Goal: Task Accomplishment & Management: Complete application form

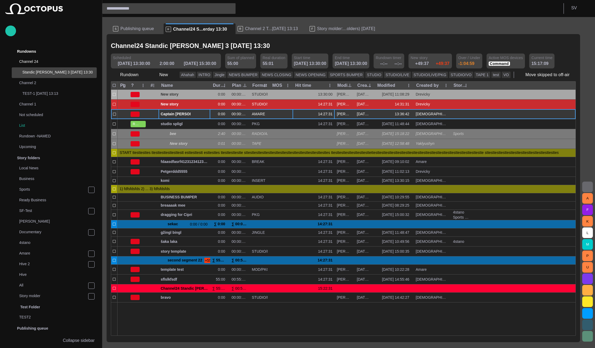
click at [201, 114] on span "button" at bounding box center [200, 114] width 4 height 4
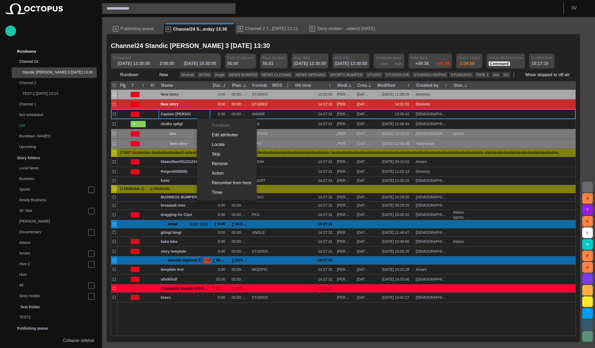
click at [213, 142] on li "Locate" at bounding box center [227, 145] width 60 height 10
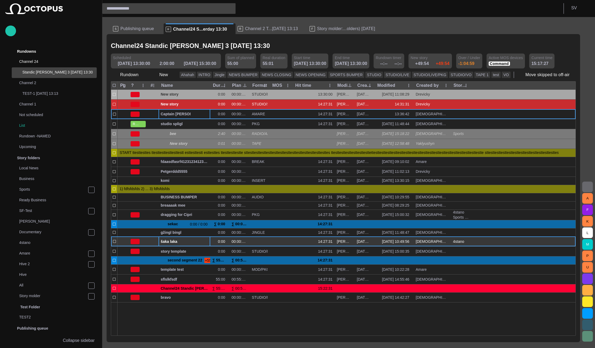
click at [199, 242] on span "button" at bounding box center [200, 241] width 4 height 4
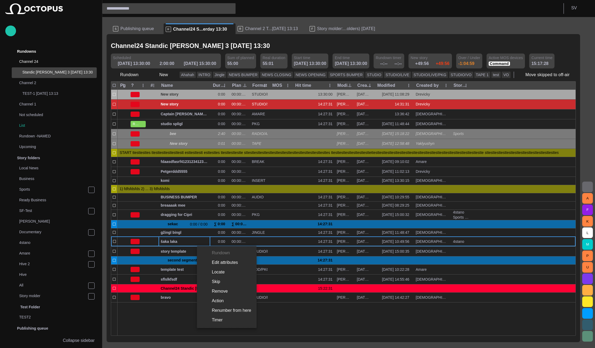
click at [214, 272] on li "Locate" at bounding box center [227, 272] width 60 height 10
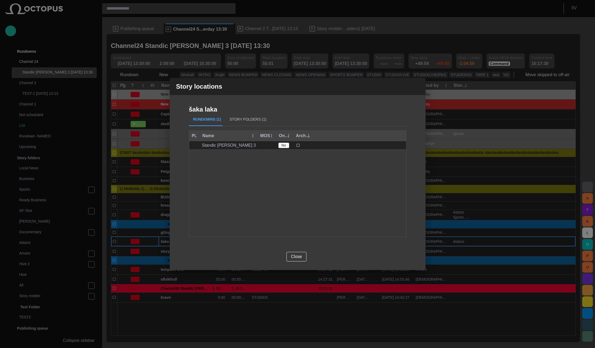
click at [238, 120] on button "Story Folders (1)" at bounding box center [247, 119] width 45 height 13
click at [574, 7] on div "Story locations šaka laka Rundowns (1) Story Folders (1) Name 4stano Close" at bounding box center [297, 174] width 595 height 348
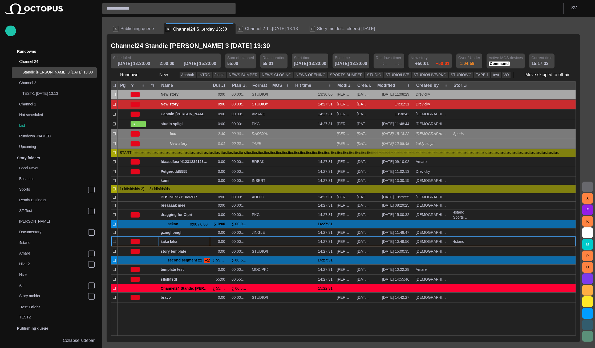
click at [574, 7] on p "S V" at bounding box center [574, 8] width 6 height 6
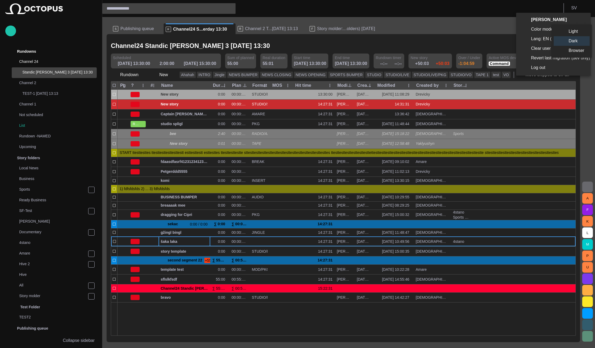
click at [572, 32] on li "Light" at bounding box center [571, 32] width 36 height 10
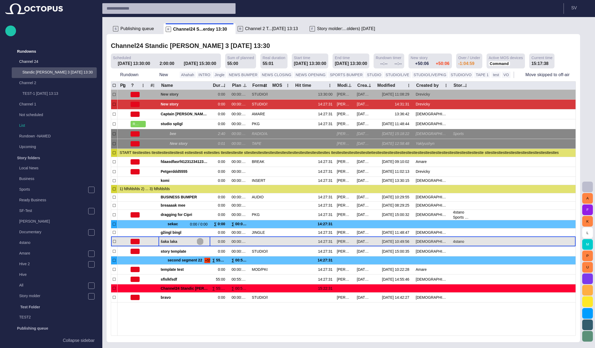
click at [201, 241] on span "button" at bounding box center [200, 241] width 4 height 4
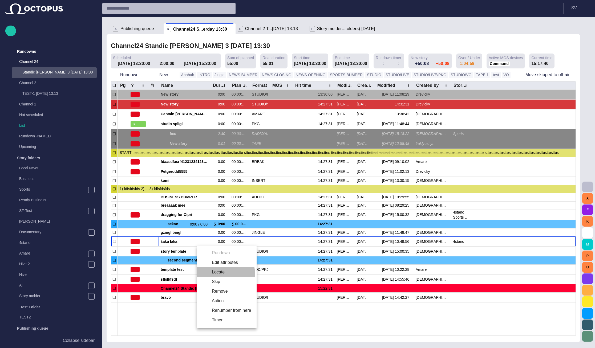
click at [222, 274] on li "Locate" at bounding box center [227, 272] width 60 height 10
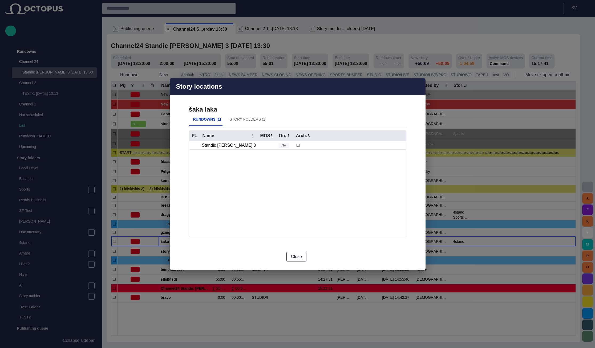
click at [247, 121] on button "Story Folders (1)" at bounding box center [247, 119] width 45 height 13
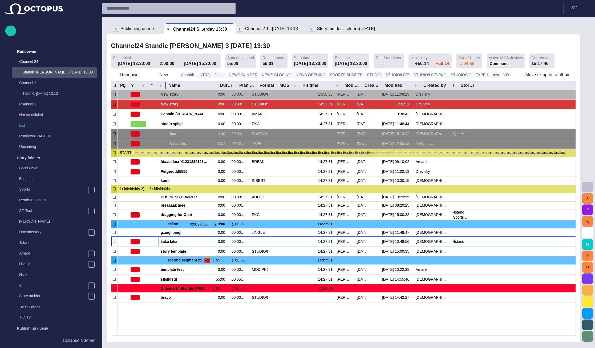
drag, startPoint x: 159, startPoint y: 86, endPoint x: 166, endPoint y: 88, distance: 7.5
click at [166, 88] on div at bounding box center [165, 85] width 3 height 8
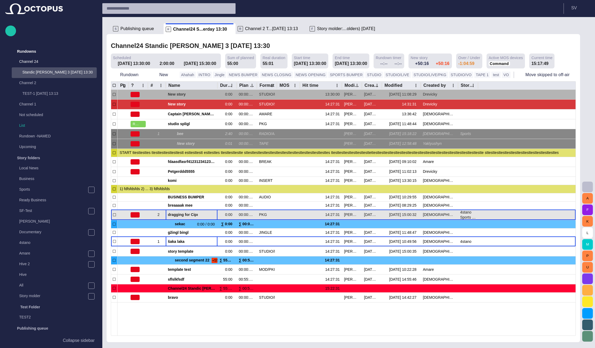
click at [195, 214] on span "dragging for Cipri" at bounding box center [191, 214] width 47 height 5
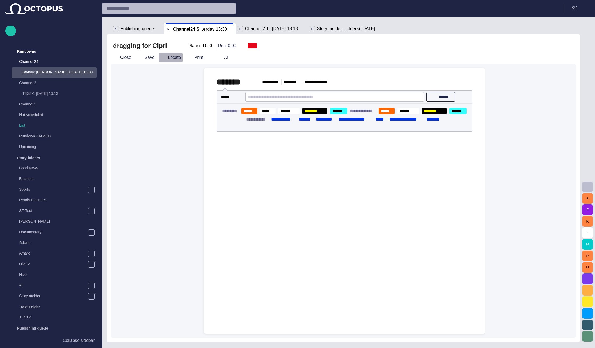
click at [171, 56] on button "Locate" at bounding box center [170, 58] width 24 height 10
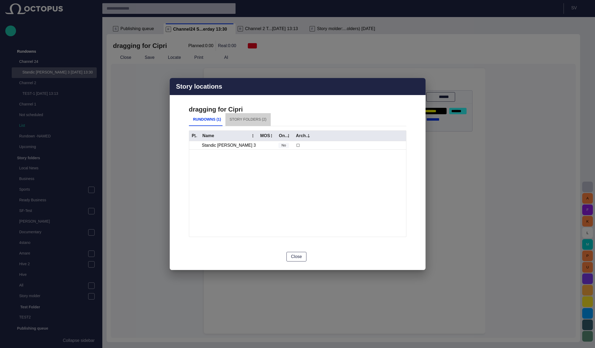
click at [251, 123] on button "Story Folders (2)" at bounding box center [247, 119] width 45 height 13
click at [419, 86] on span "button" at bounding box center [418, 86] width 6 height 6
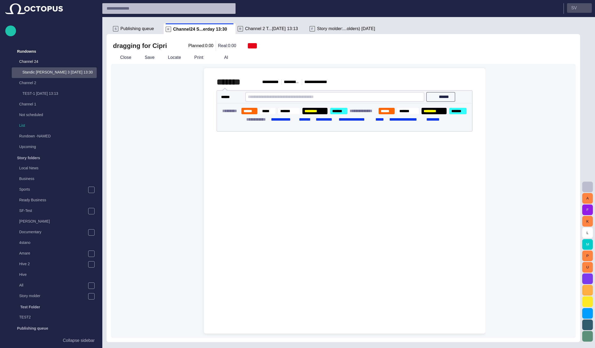
click at [576, 5] on p "S V" at bounding box center [574, 8] width 6 height 6
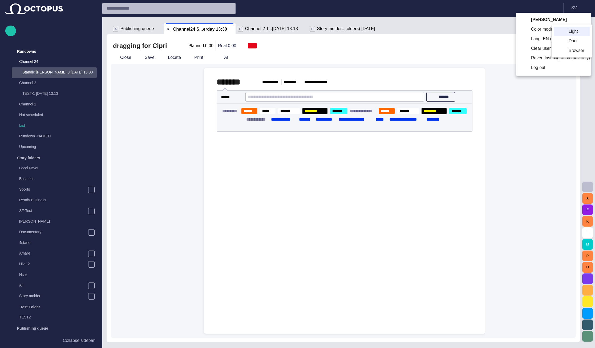
click at [562, 42] on li "Dark" at bounding box center [571, 41] width 36 height 10
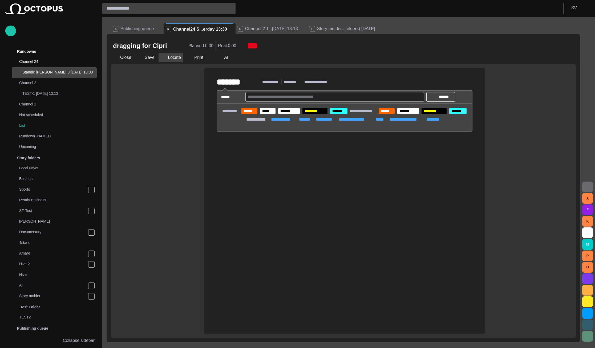
click at [177, 58] on button "Locate" at bounding box center [170, 58] width 24 height 10
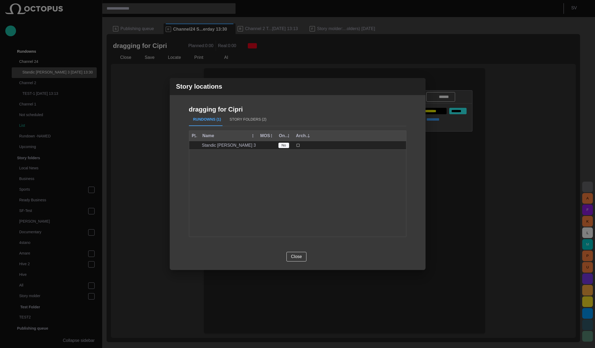
click at [235, 120] on button "Story Folders (2)" at bounding box center [247, 119] width 45 height 13
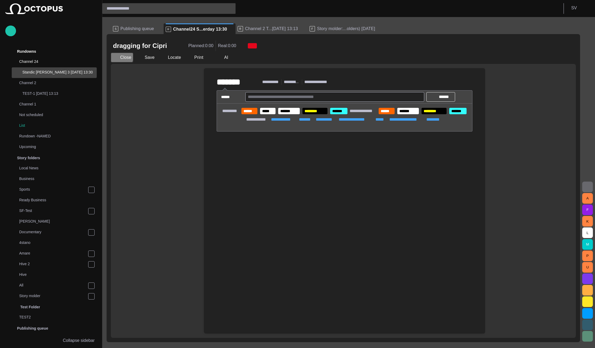
click at [118, 56] on span "button" at bounding box center [115, 57] width 5 height 5
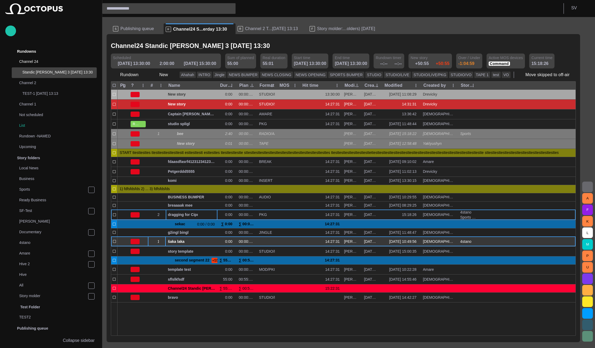
click at [164, 241] on span "button" at bounding box center [162, 241] width 4 height 4
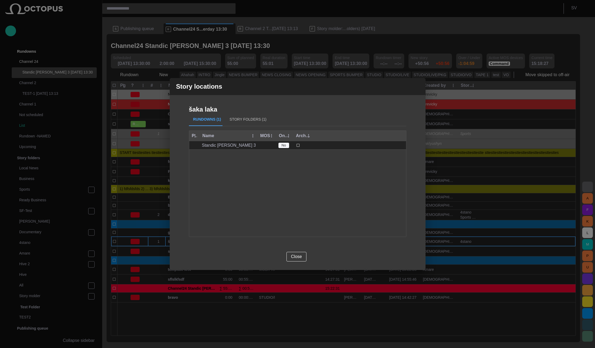
drag, startPoint x: 245, startPoint y: 111, endPoint x: 245, endPoint y: 116, distance: 4.8
click at [245, 113] on div "šaka laka Rundowns (1) Story Folders (1) Pg Name MOS On-Air Archived Standic [P…" at bounding box center [297, 174] width 217 height 136
click at [243, 120] on button "Story Folders (1)" at bounding box center [247, 119] width 45 height 13
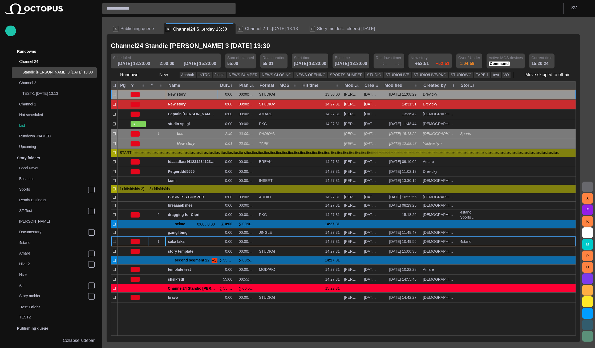
click at [184, 99] on div "New story" at bounding box center [191, 95] width 47 height 10
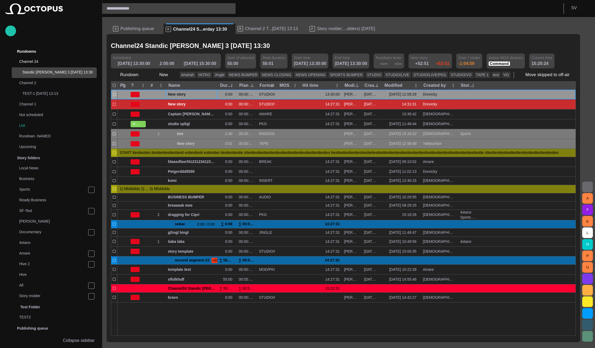
click at [184, 99] on div "New story" at bounding box center [191, 95] width 47 height 10
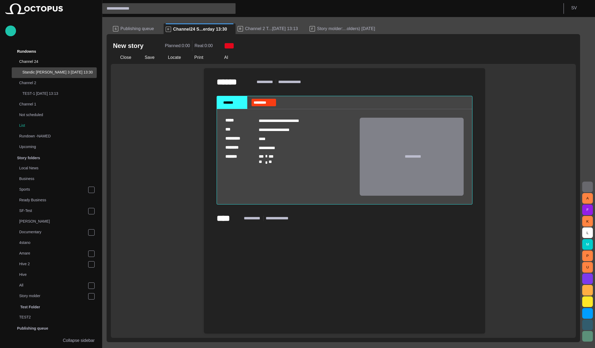
click at [259, 252] on div at bounding box center [344, 287] width 273 height 93
click at [127, 57] on button "Close" at bounding box center [122, 58] width 22 height 10
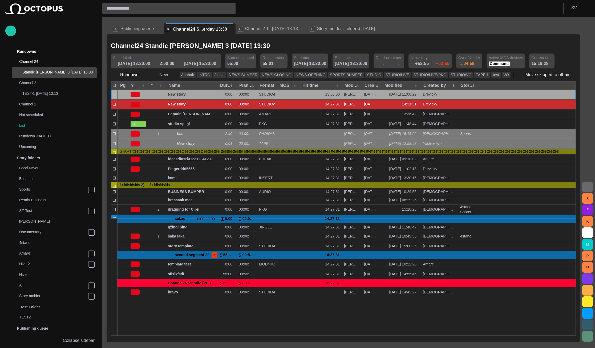
click at [132, 30] on span "Publishing queue" at bounding box center [137, 28] width 34 height 5
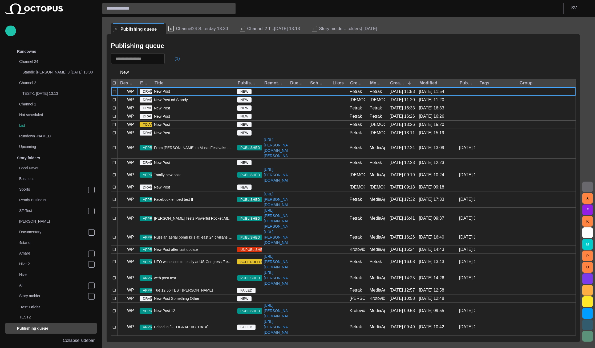
scroll to position [116, 0]
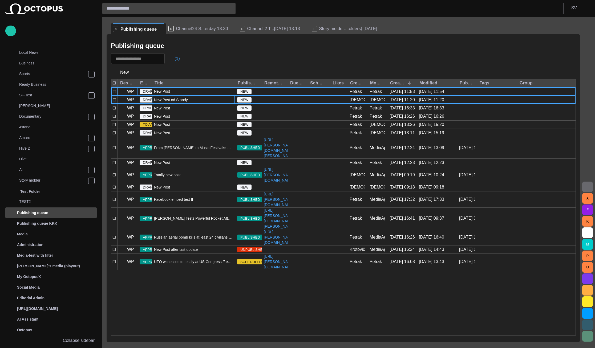
click at [194, 101] on div "New Post od Standy" at bounding box center [193, 100] width 83 height 8
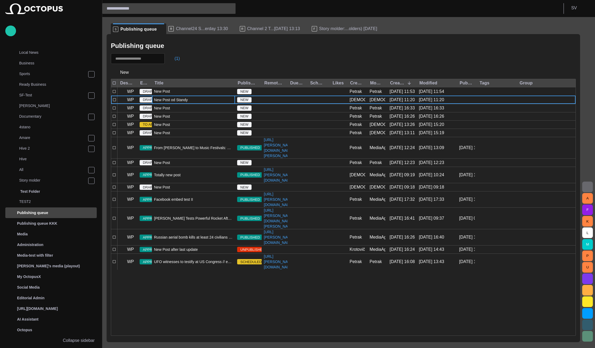
click at [194, 101] on div "New Post od Standy" at bounding box center [193, 100] width 83 height 8
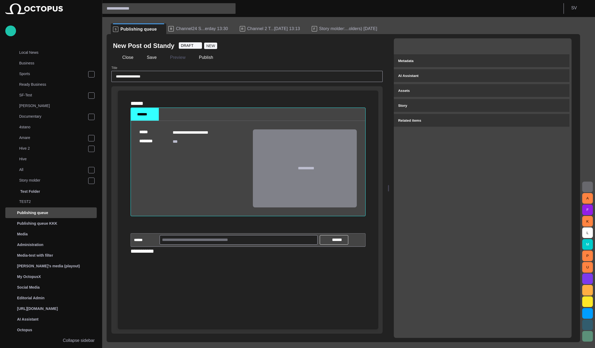
click at [564, 45] on span "button" at bounding box center [561, 45] width 5 height 5
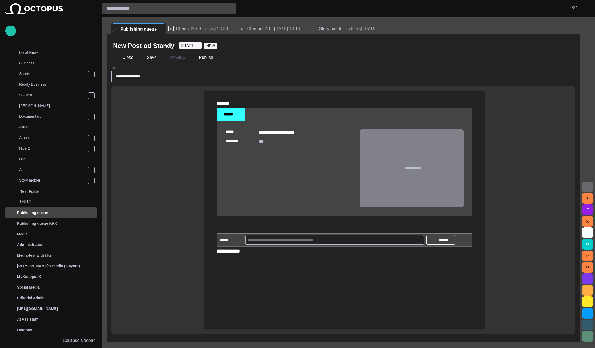
click at [568, 47] on span "button" at bounding box center [567, 45] width 5 height 5
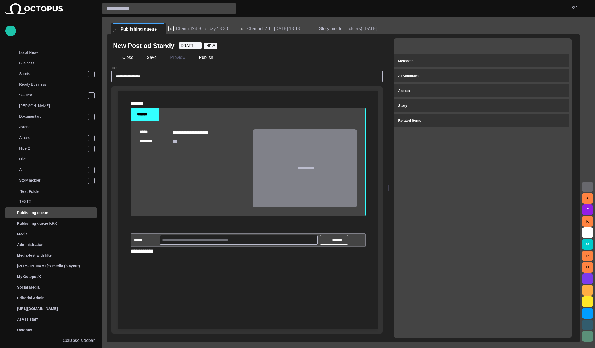
click at [182, 264] on div "**********" at bounding box center [248, 177] width 252 height 173
click at [304, 233] on div at bounding box center [248, 224] width 235 height 17
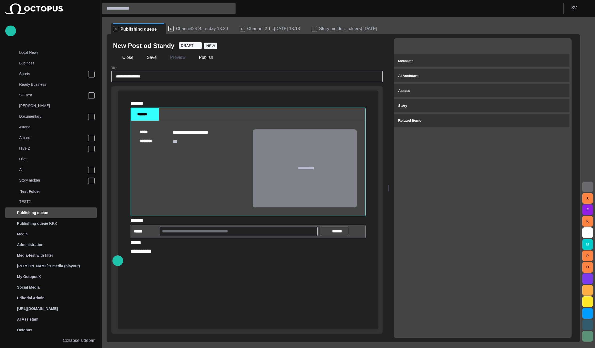
click at [356, 237] on button "button" at bounding box center [359, 231] width 11 height 11
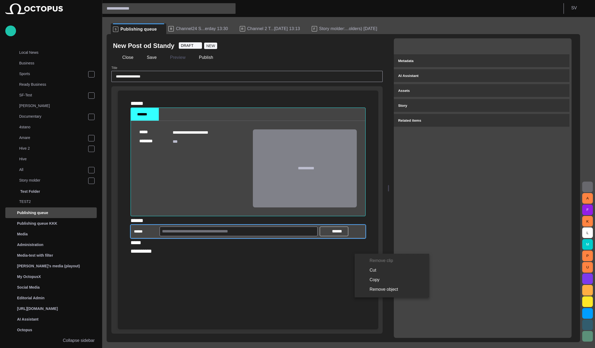
click at [372, 288] on li "Remove object" at bounding box center [391, 290] width 75 height 10
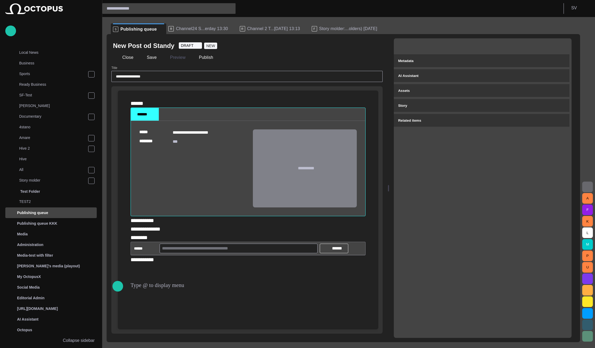
click at [364, 254] on button "button" at bounding box center [359, 248] width 11 height 11
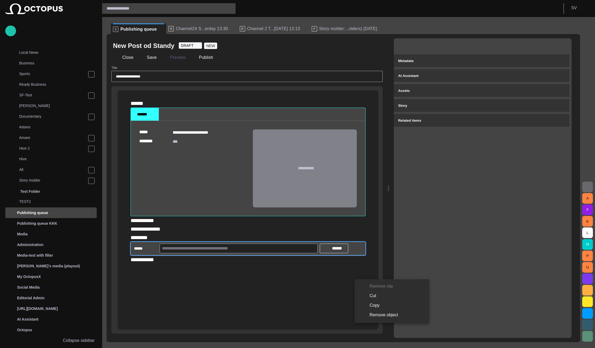
click at [366, 316] on li "Remove object" at bounding box center [391, 315] width 75 height 10
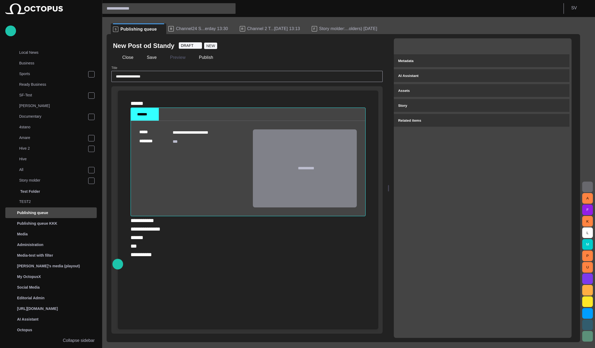
click at [215, 258] on div "**********" at bounding box center [248, 237] width 235 height 43
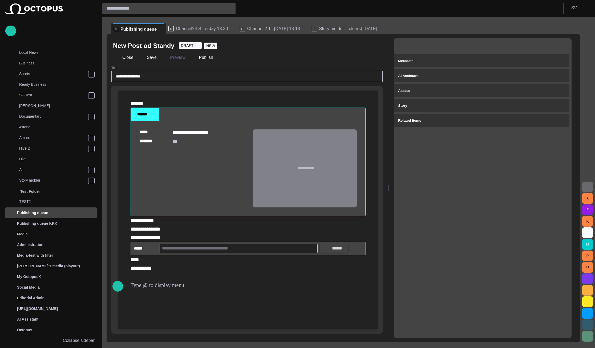
click at [325, 251] on span "button" at bounding box center [326, 248] width 4 height 4
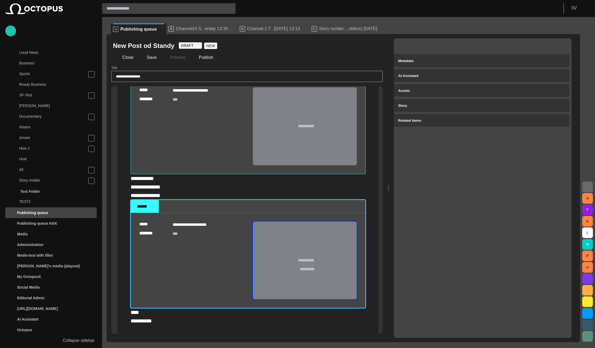
scroll to position [76, 0]
click at [564, 44] on span "button" at bounding box center [561, 45] width 5 height 5
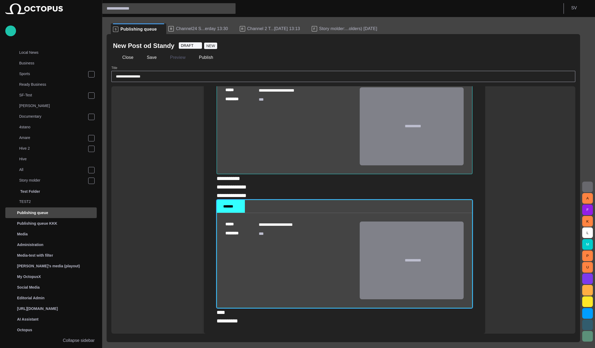
click at [470, 201] on button "button" at bounding box center [466, 206] width 11 height 11
click at [476, 240] on li "Remove object" at bounding box center [498, 239] width 75 height 10
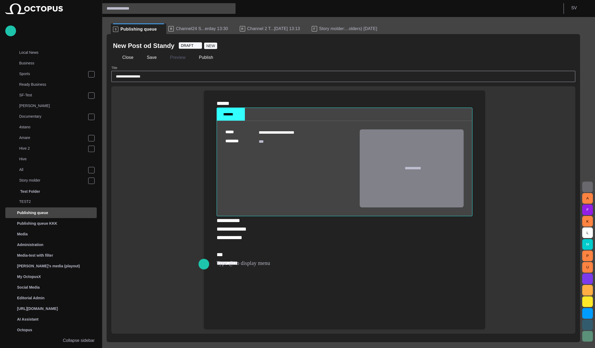
scroll to position [0, 0]
click at [253, 257] on div "**********" at bounding box center [345, 241] width 256 height 51
click at [251, 264] on div "**********" at bounding box center [345, 241] width 256 height 51
click at [250, 267] on div "**********" at bounding box center [345, 241] width 256 height 51
click at [251, 267] on div "**********" at bounding box center [345, 241] width 256 height 51
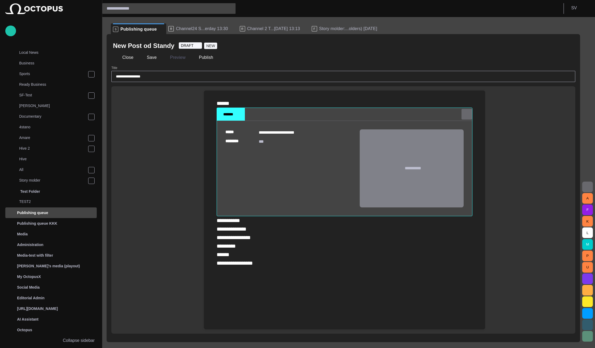
click at [467, 117] on span "button" at bounding box center [466, 114] width 5 height 5
click at [478, 164] on li "Remove object" at bounding box center [498, 164] width 75 height 10
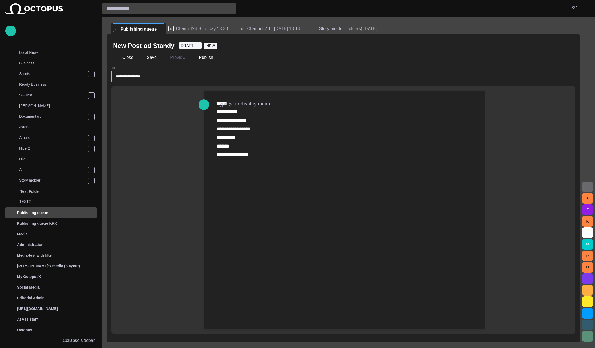
click at [291, 155] on div "**********" at bounding box center [345, 129] width 256 height 60
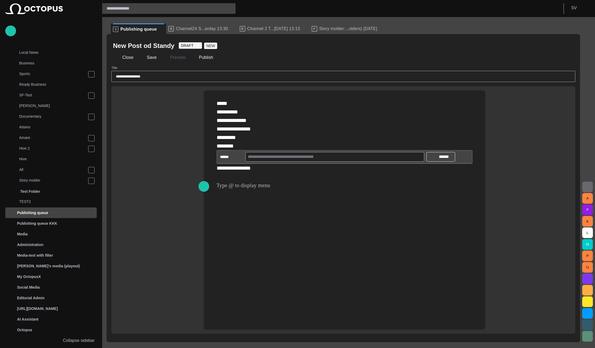
click at [365, 161] on input "text" at bounding box center [335, 157] width 174 height 9
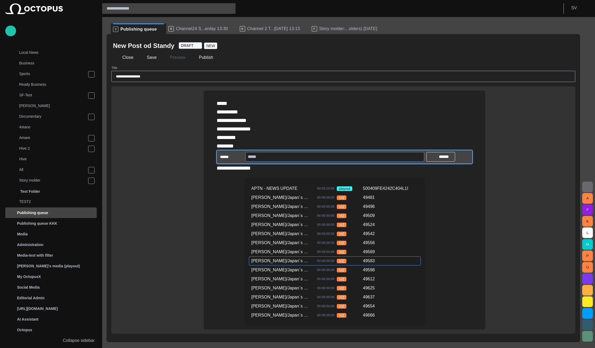
click at [326, 265] on div "[PERSON_NAME]/Japan´s Civil Aviation Authority 00:00:00:00 VIZ 49583" at bounding box center [335, 260] width 172 height 9
type input "**********"
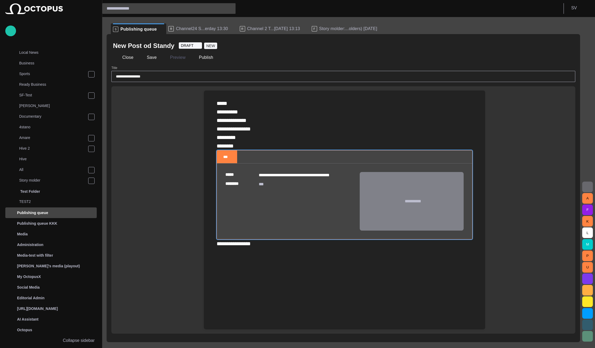
click at [474, 172] on div "**********" at bounding box center [344, 174] width 273 height 166
click at [470, 162] on button "button" at bounding box center [466, 157] width 11 height 11
click at [478, 214] on li "Remove object" at bounding box center [498, 215] width 75 height 10
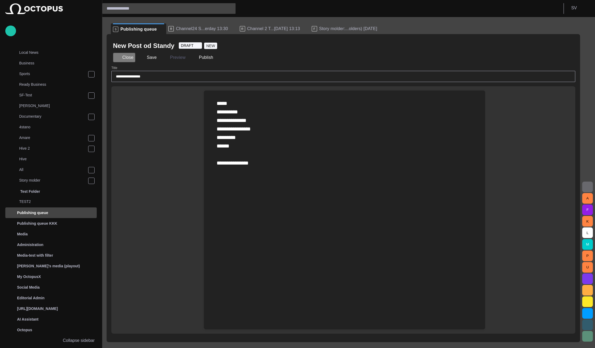
click at [131, 57] on button "Close" at bounding box center [124, 58] width 22 height 10
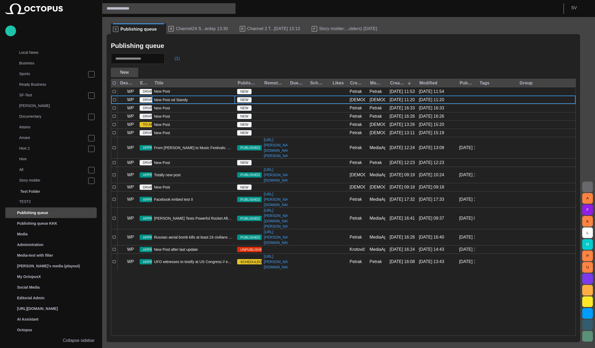
click at [127, 74] on button "New" at bounding box center [124, 73] width 27 height 10
click at [131, 105] on li "WP" at bounding box center [140, 104] width 58 height 10
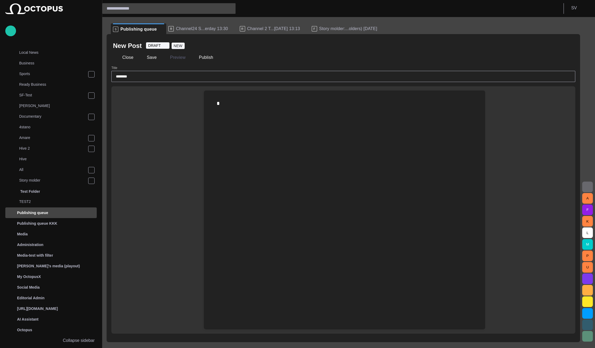
click at [156, 77] on input "********" at bounding box center [343, 76] width 455 height 5
type input "**********"
click at [257, 120] on div at bounding box center [344, 222] width 273 height 213
click at [204, 113] on span "button" at bounding box center [204, 113] width 6 height 10
click at [224, 113] on div "****** *" at bounding box center [345, 107] width 256 height 17
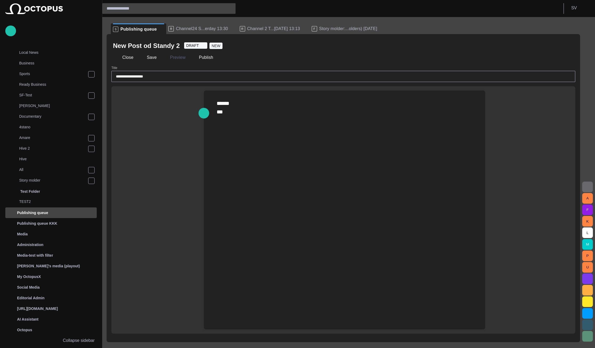
click at [229, 125] on div at bounding box center [344, 227] width 273 height 205
click at [207, 126] on span "button" at bounding box center [204, 130] width 6 height 10
click at [255, 149] on span "Files" at bounding box center [272, 149] width 63 height 6
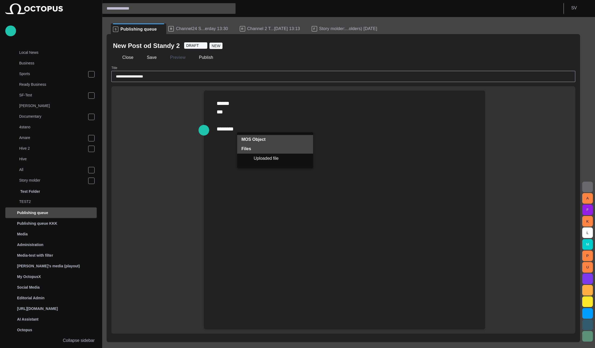
click at [257, 139] on p "MOS Object" at bounding box center [253, 139] width 24 height 6
click at [260, 149] on span "MOS Object" at bounding box center [277, 148] width 47 height 5
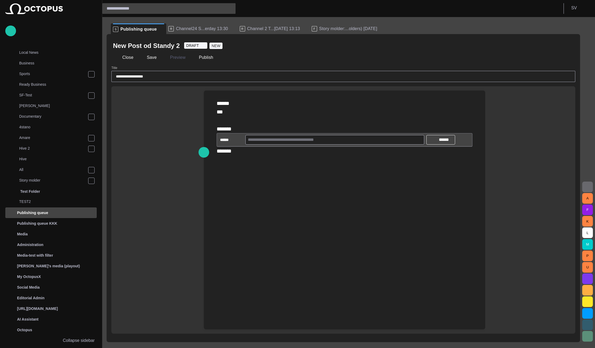
click at [464, 139] on span "button" at bounding box center [466, 139] width 5 height 5
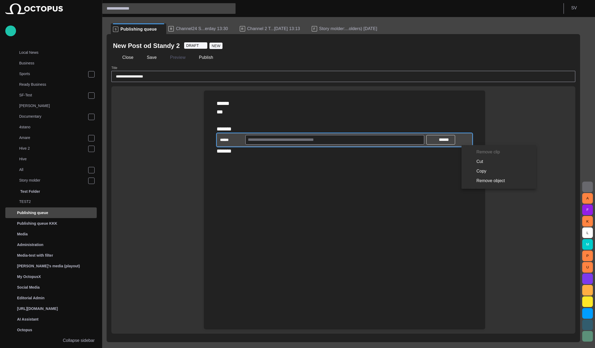
click at [478, 180] on li "Remove object" at bounding box center [498, 181] width 75 height 10
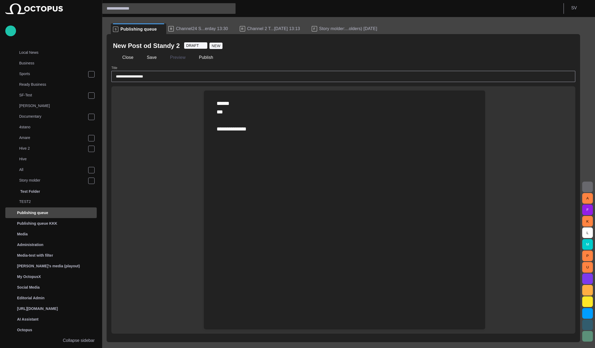
click at [361, 145] on div at bounding box center [344, 236] width 273 height 188
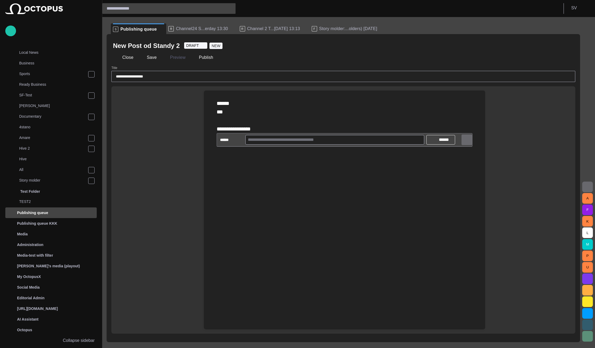
click at [463, 145] on button "button" at bounding box center [466, 139] width 11 height 11
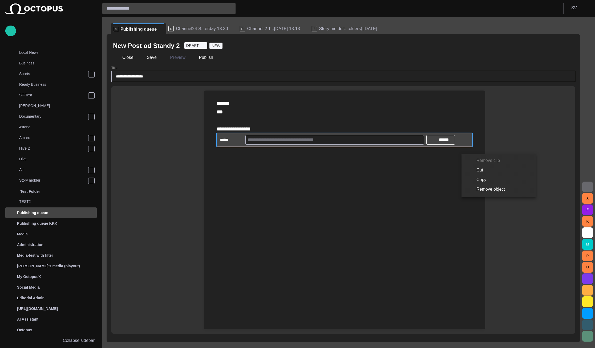
click at [476, 190] on li "Remove object" at bounding box center [498, 190] width 75 height 10
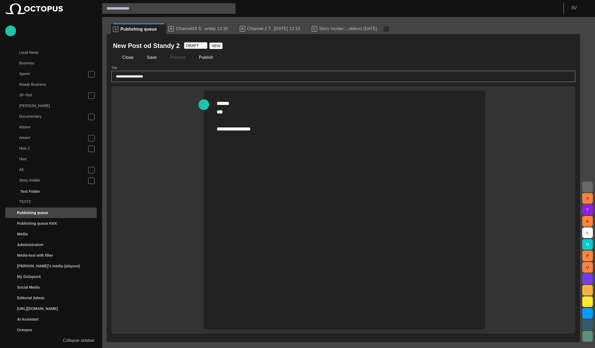
drag, startPoint x: 120, startPoint y: 56, endPoint x: 370, endPoint y: 28, distance: 252.1
click at [120, 56] on button "Close" at bounding box center [124, 58] width 22 height 10
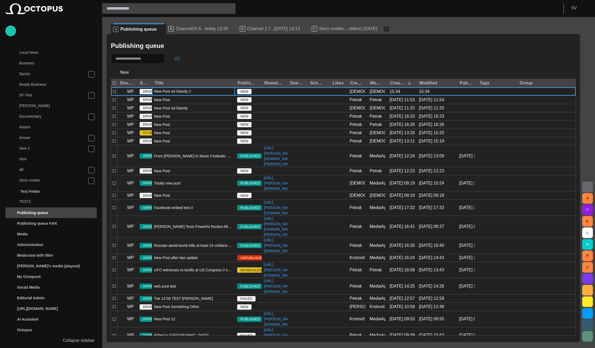
click at [384, 28] on span "button" at bounding box center [386, 28] width 5 height 5
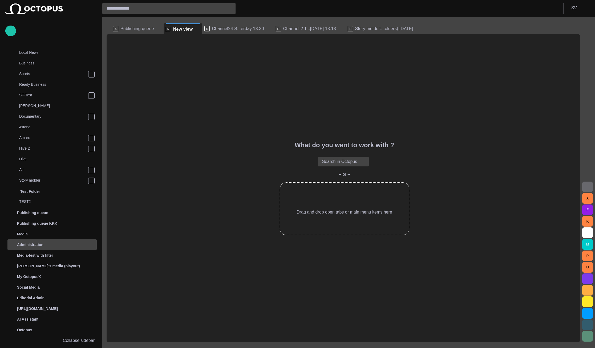
click at [66, 247] on div "Administration" at bounding box center [48, 244] width 78 height 9
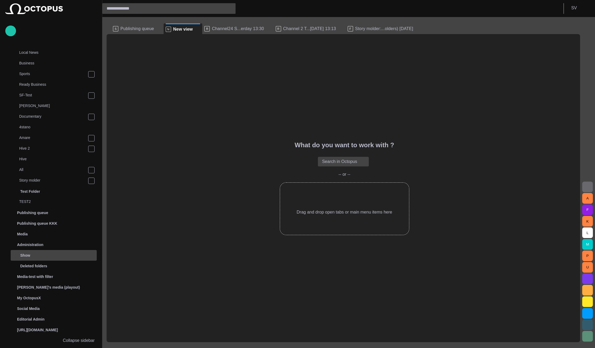
click at [59, 257] on div "Show" at bounding box center [49, 255] width 74 height 9
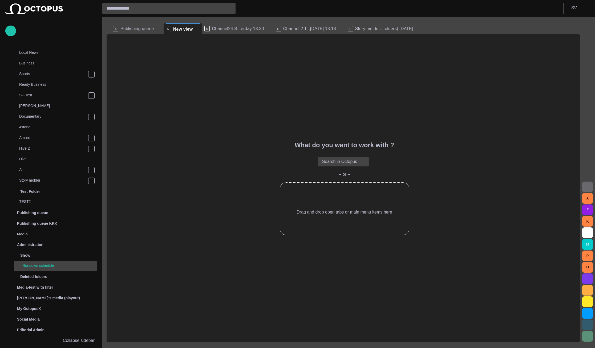
click at [58, 269] on div "Rundown schedule" at bounding box center [56, 265] width 82 height 7
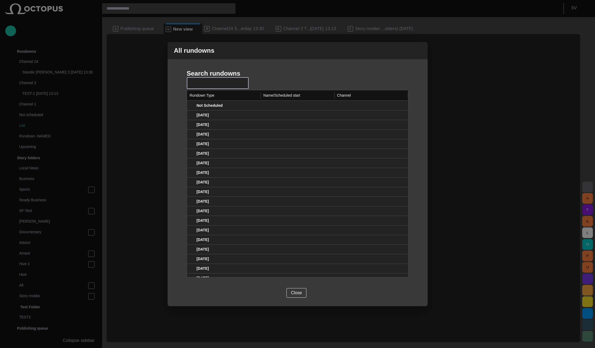
click at [199, 85] on input "text" at bounding box center [211, 82] width 40 height 5
type input "*******"
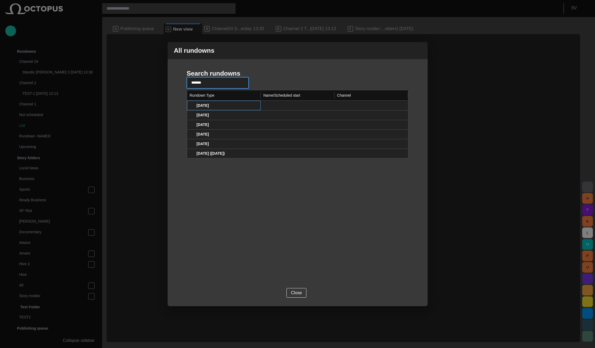
click at [190, 104] on span at bounding box center [192, 105] width 4 height 4
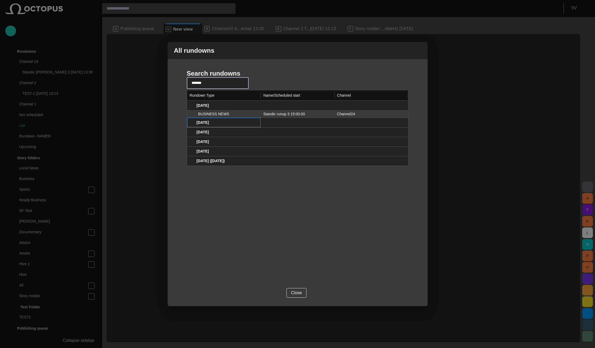
click at [193, 124] on span at bounding box center [192, 122] width 4 height 4
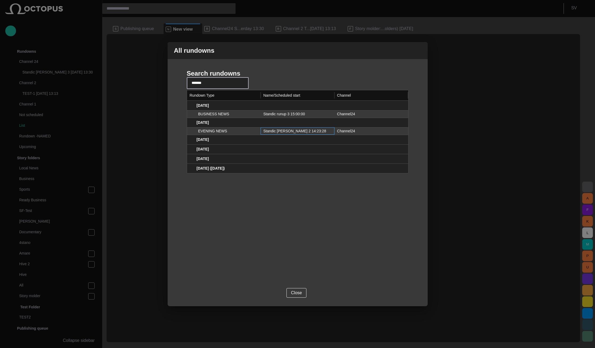
click at [295, 131] on div "Standic [PERSON_NAME] 2 14:23:28" at bounding box center [297, 130] width 74 height 7
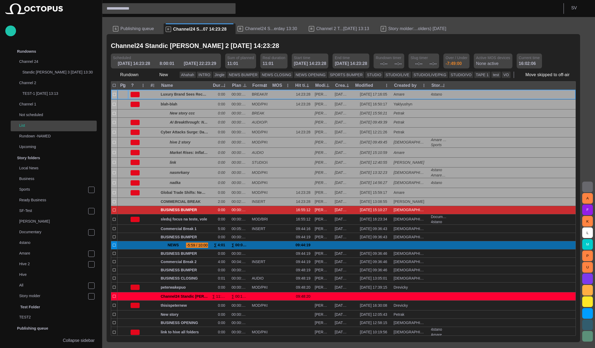
click at [43, 122] on div "List" at bounding box center [54, 125] width 85 height 7
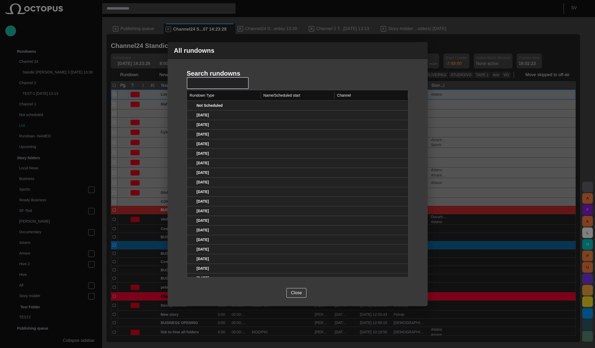
click at [419, 51] on span "button" at bounding box center [420, 50] width 6 height 6
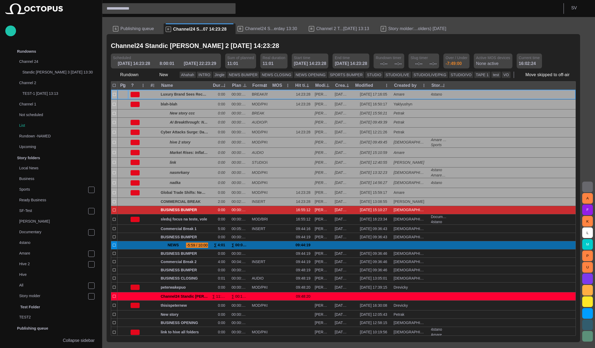
click at [452, 27] on span "button" at bounding box center [454, 28] width 5 height 5
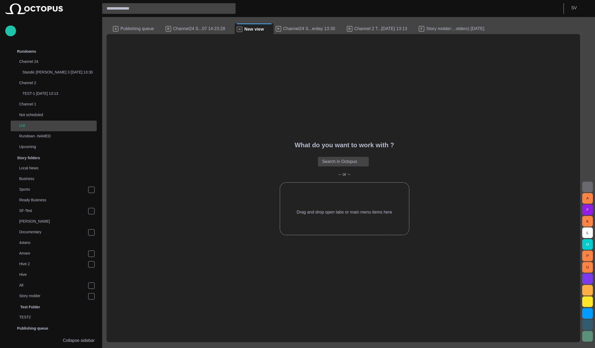
click at [27, 127] on p "List" at bounding box center [58, 125] width 78 height 5
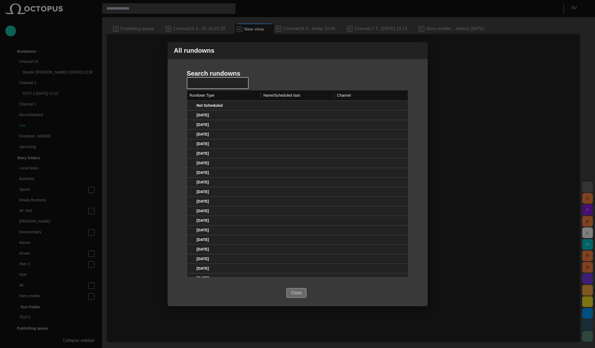
click at [293, 292] on button "Close" at bounding box center [296, 293] width 20 height 10
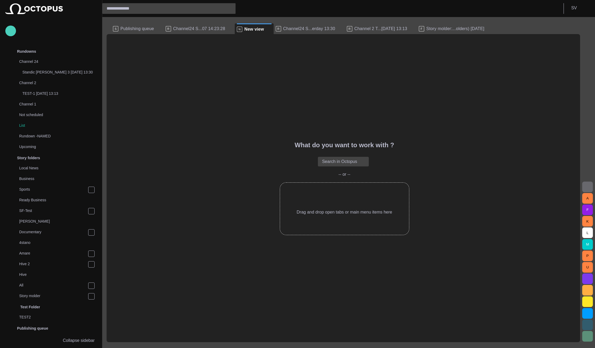
click at [10, 27] on button "button" at bounding box center [10, 31] width 11 height 11
click at [21, 45] on span "Story" at bounding box center [29, 43] width 33 height 6
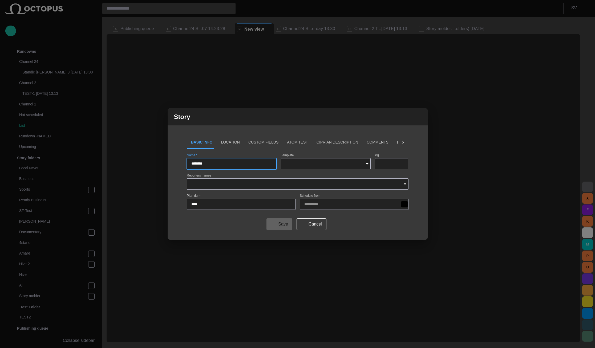
type input "*********"
click at [225, 142] on button "Location" at bounding box center [230, 142] width 27 height 13
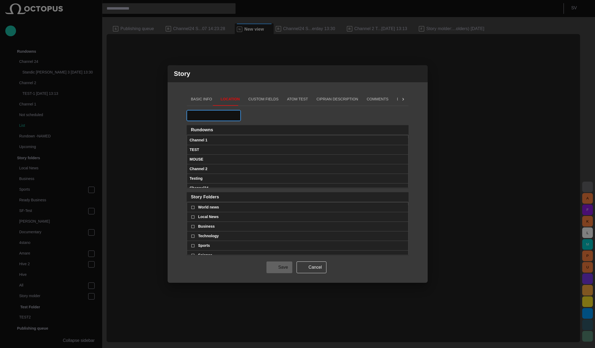
click at [215, 116] on input "text" at bounding box center [209, 115] width 37 height 5
type input "*******"
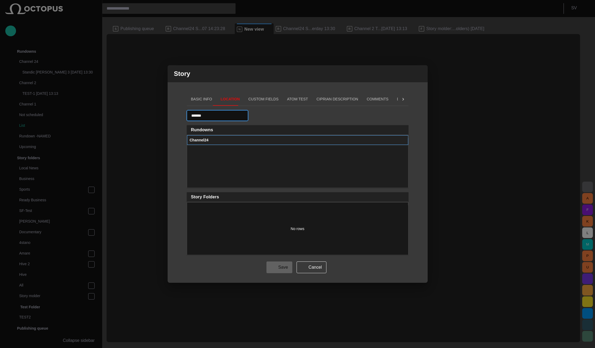
click at [401, 139] on div "Channel24" at bounding box center [298, 140] width 216 height 9
click at [403, 139] on span at bounding box center [403, 140] width 4 height 4
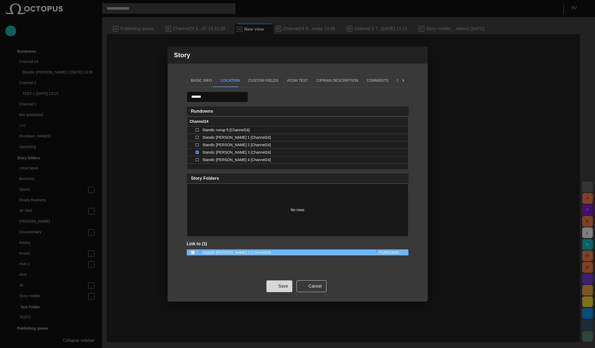
click at [281, 285] on button "Save" at bounding box center [279, 286] width 26 height 12
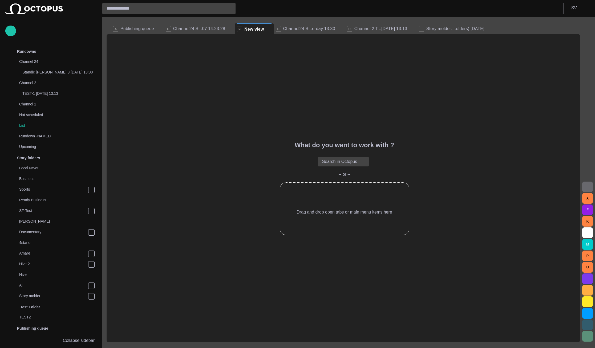
click at [182, 28] on span "Channel24 S...07 14:23:28" at bounding box center [199, 28] width 52 height 5
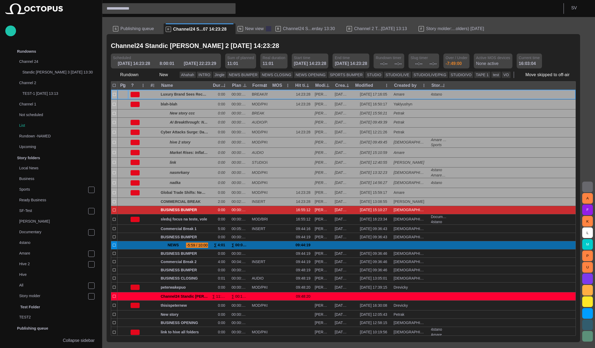
click at [266, 28] on span at bounding box center [268, 28] width 5 height 5
click at [260, 28] on span "Channel24 S...erday 13:30" at bounding box center [271, 28] width 52 height 5
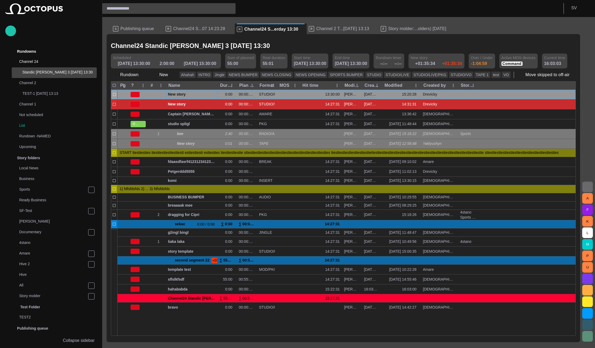
scroll to position [11, 0]
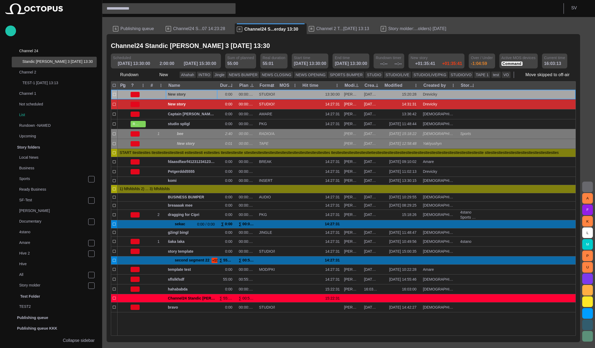
click at [388, 28] on span "Story molder:...olders) [DATE]" at bounding box center [417, 28] width 58 height 5
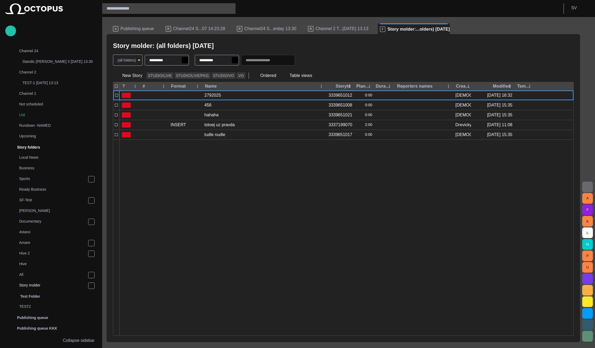
scroll to position [107, 0]
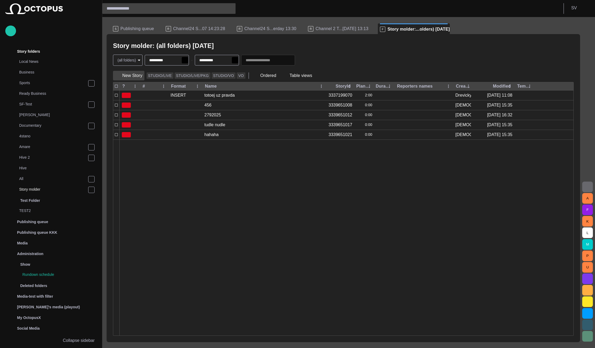
click at [134, 75] on button "New Story" at bounding box center [128, 76] width 31 height 10
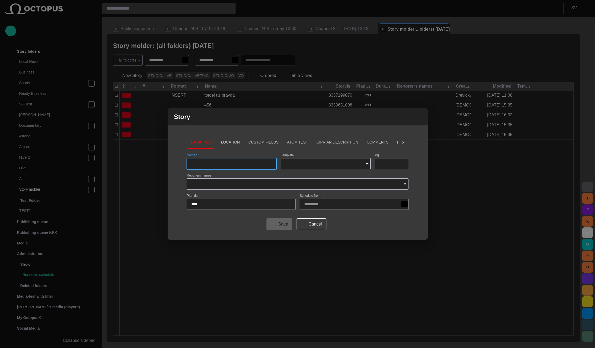
click at [228, 141] on button "Location" at bounding box center [230, 142] width 27 height 13
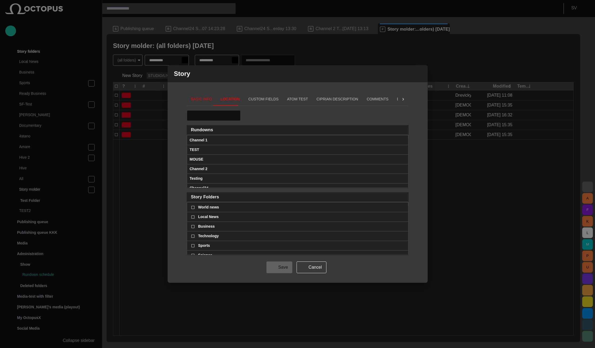
click at [225, 116] on input "text" at bounding box center [209, 115] width 37 height 5
type input "*******"
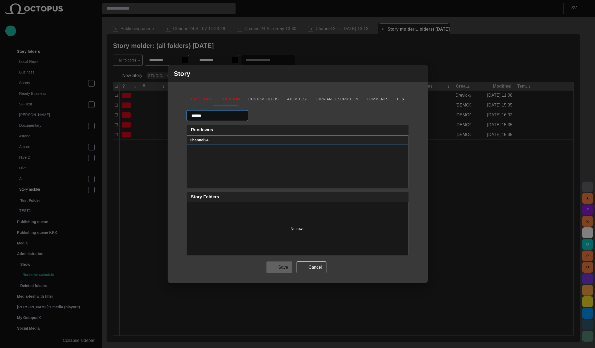
click at [223, 144] on div "Channel24" at bounding box center [298, 140] width 216 height 9
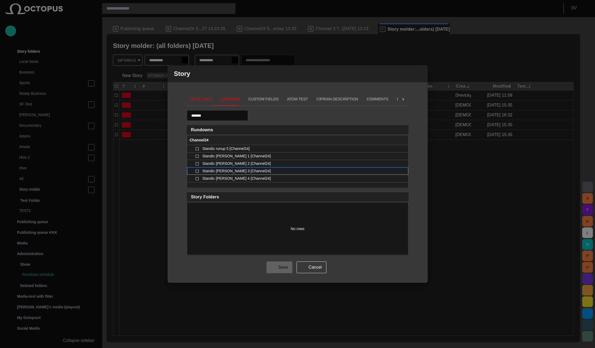
click at [250, 168] on div "Standic [PERSON_NAME] 3 [Channel24]" at bounding box center [299, 171] width 211 height 7
click at [244, 168] on span "Standic [PERSON_NAME] 3 [Channel24]" at bounding box center [236, 171] width 68 height 7
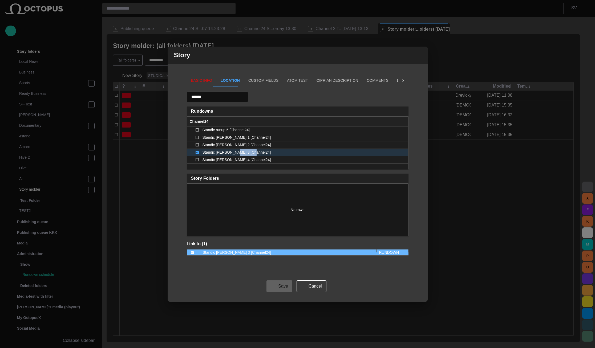
click at [202, 81] on button "Basic Info" at bounding box center [202, 80] width 30 height 13
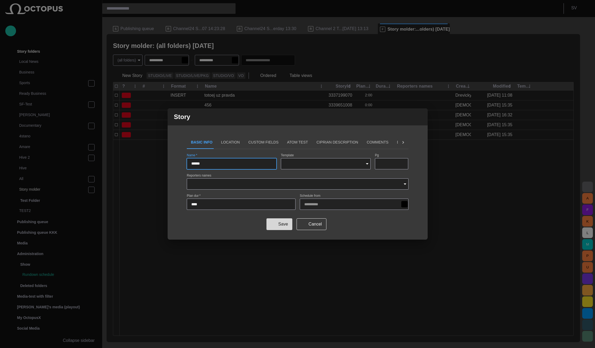
type input "******"
click at [286, 227] on button "Save" at bounding box center [279, 224] width 26 height 12
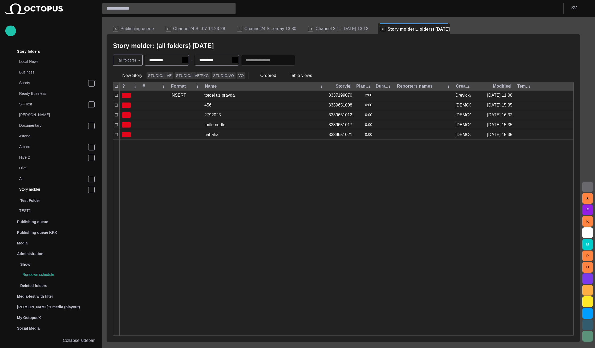
click at [256, 27] on span "Channel24 S...erday 13:30" at bounding box center [270, 28] width 52 height 5
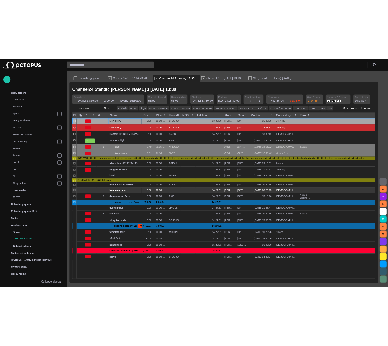
scroll to position [0, 0]
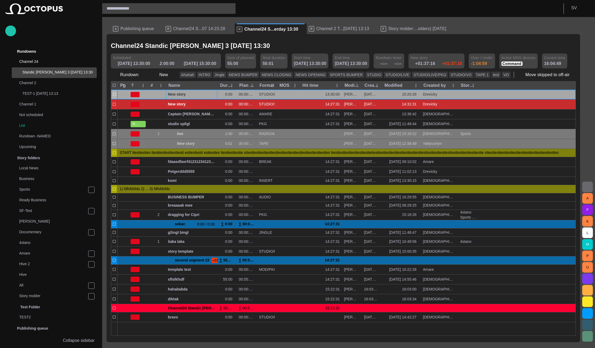
click at [361, 14] on header "S V" at bounding box center [348, 8] width 492 height 17
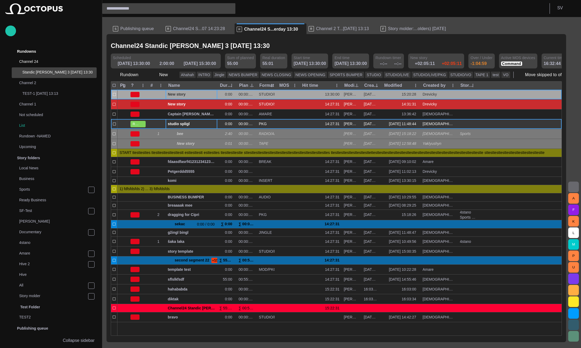
click at [186, 122] on div "studio spligl" at bounding box center [191, 124] width 47 height 10
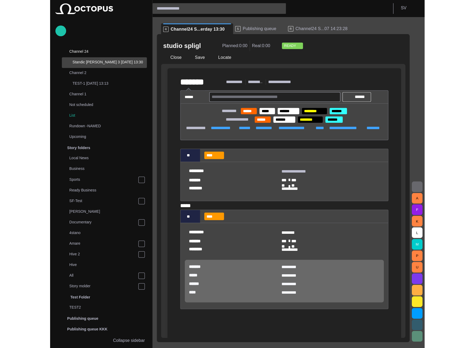
scroll to position [11, 0]
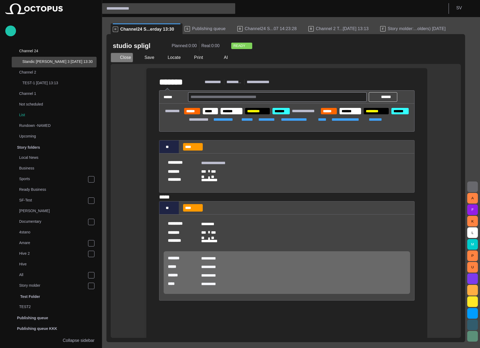
click at [123, 59] on button "Close" at bounding box center [122, 58] width 22 height 10
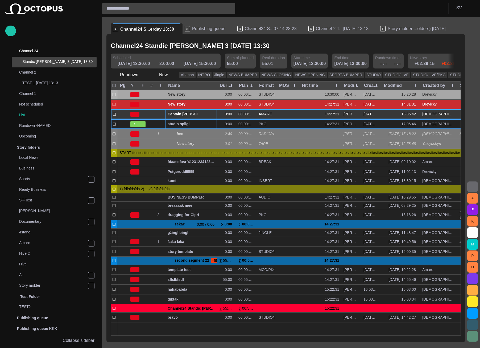
click at [173, 113] on span "Captain [PERSON_NAME] famous polar shipwreck as never seen before" at bounding box center [191, 114] width 47 height 5
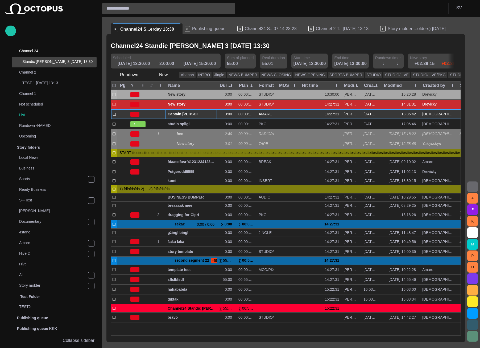
click at [173, 113] on span "Captain [PERSON_NAME] famous polar shipwreck as never seen before" at bounding box center [191, 114] width 47 height 5
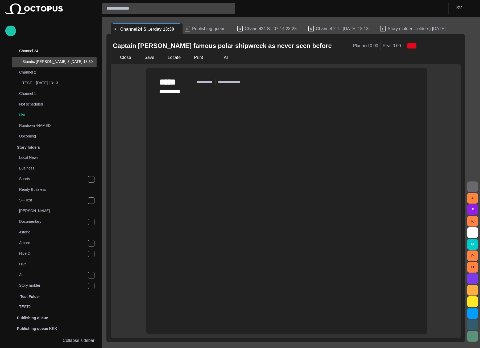
click at [121, 56] on button "Close" at bounding box center [122, 58] width 22 height 10
